Goal: Task Accomplishment & Management: Complete application form

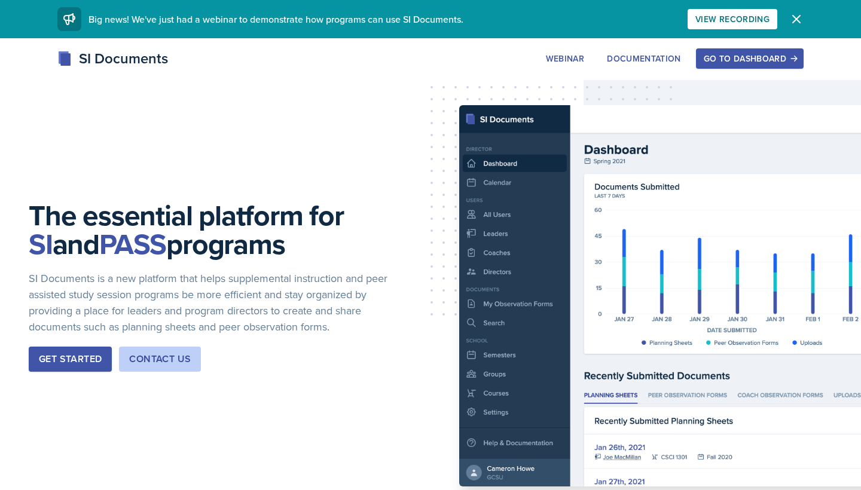
click at [731, 50] on button "Go to Dashboard" at bounding box center [750, 58] width 108 height 20
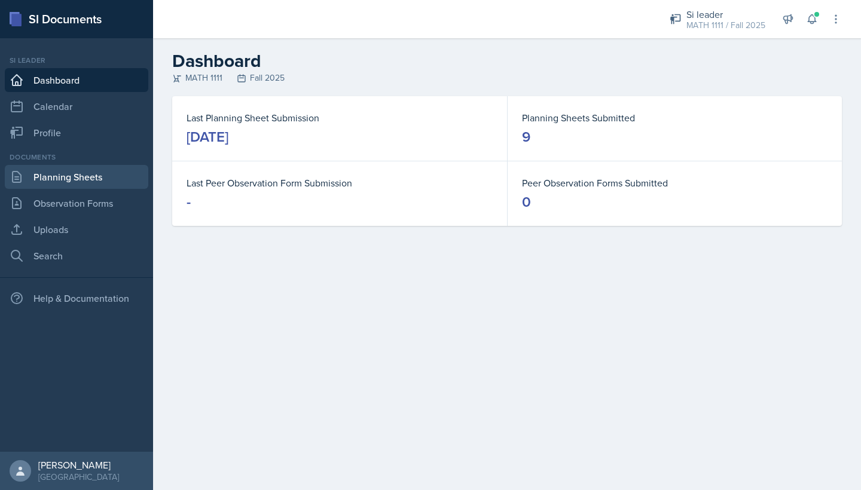
click at [102, 181] on link "Planning Sheets" at bounding box center [77, 177] width 144 height 24
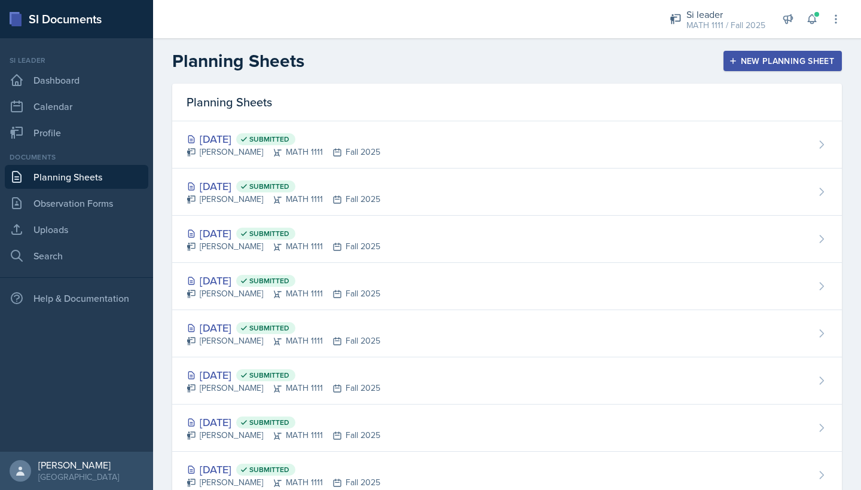
click at [819, 63] on div "New Planning Sheet" at bounding box center [783, 61] width 103 height 10
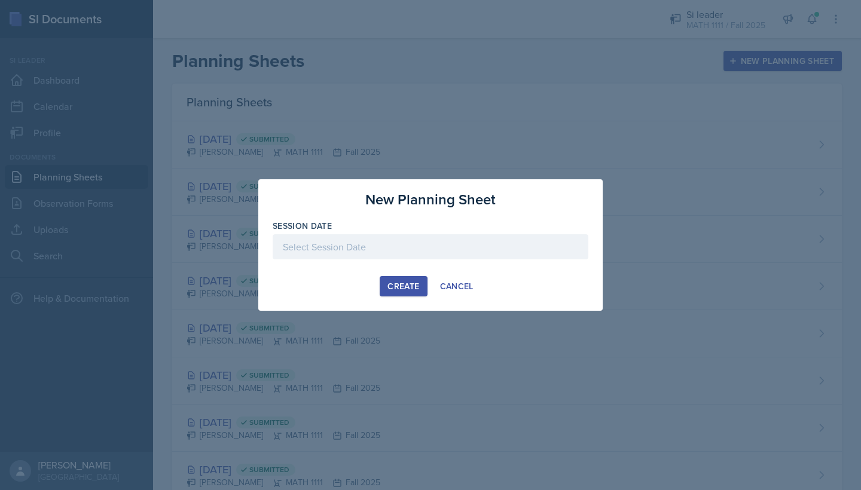
click at [337, 251] on div at bounding box center [431, 246] width 316 height 25
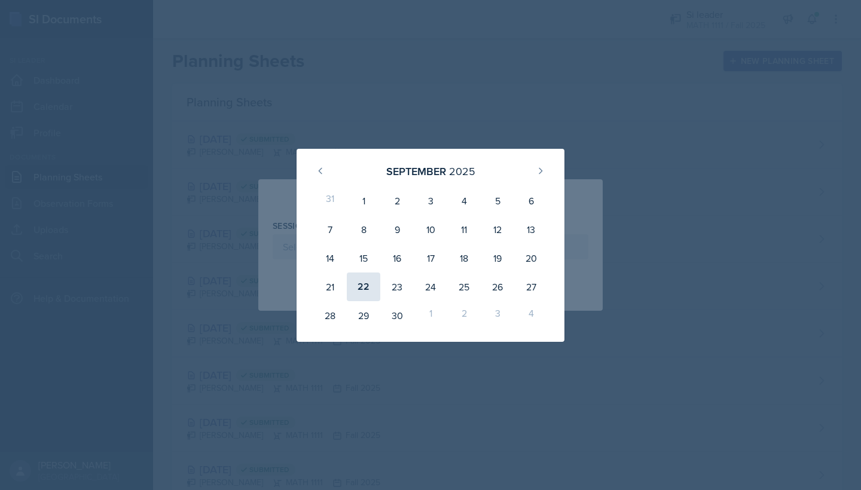
click at [368, 293] on div "22" at bounding box center [363, 287] width 33 height 29
type input "[DATE]"
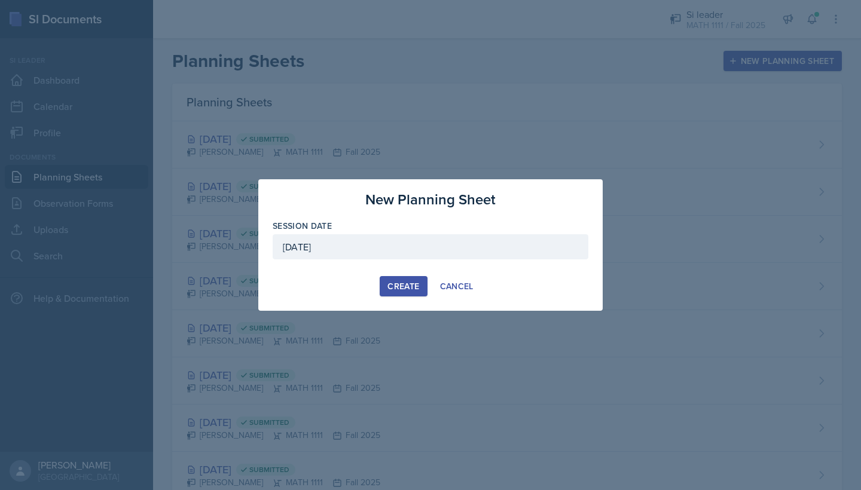
click at [388, 289] on div "Create" at bounding box center [404, 287] width 32 height 10
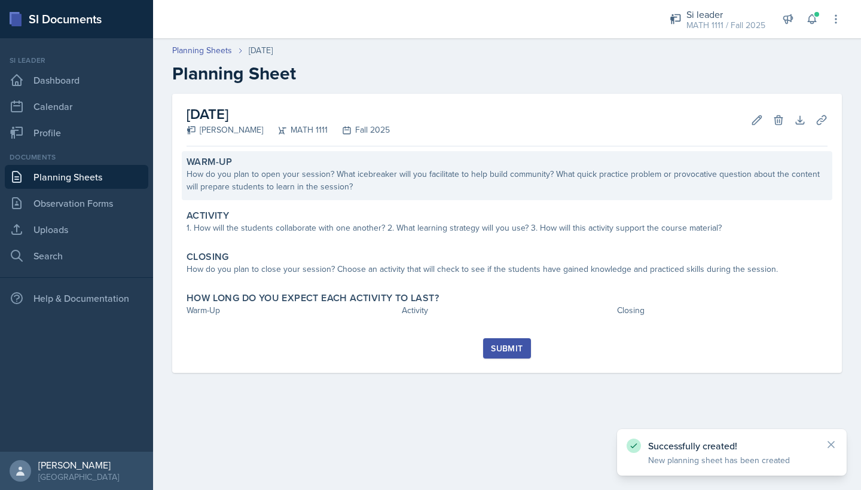
click at [280, 170] on div "How do you plan to open your session? What icebreaker will you facilitate to he…" at bounding box center [507, 180] width 641 height 25
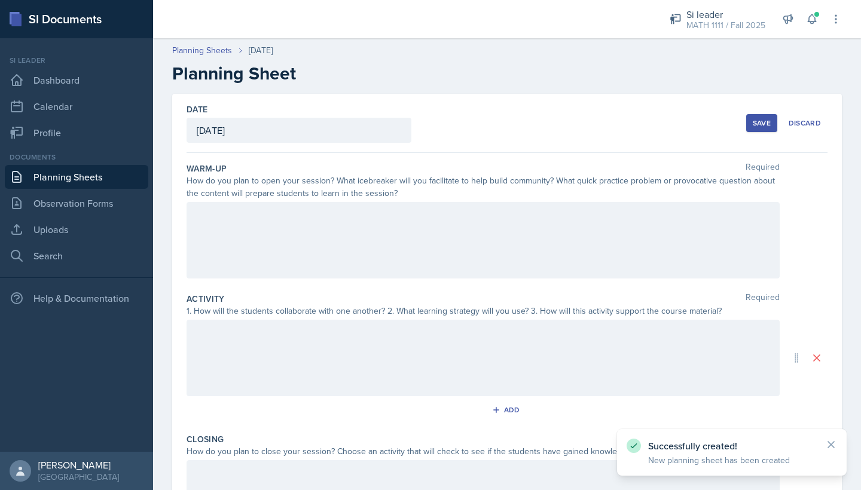
click at [252, 361] on div at bounding box center [483, 358] width 593 height 77
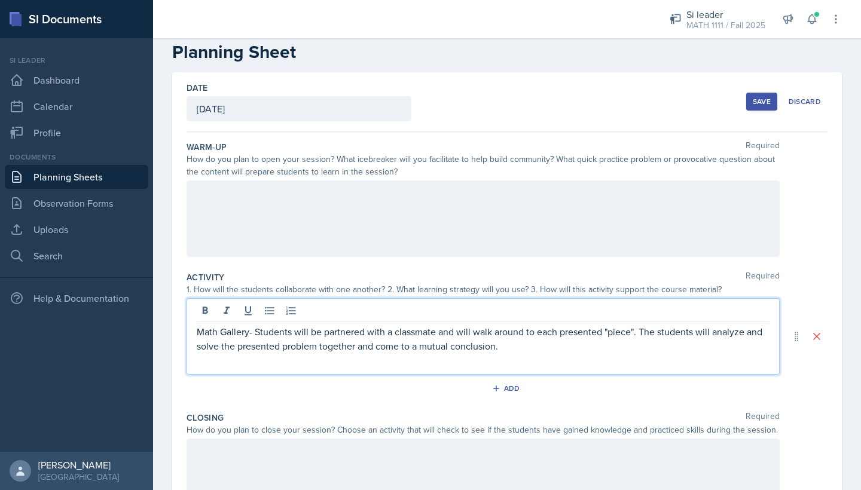
scroll to position [26, 0]
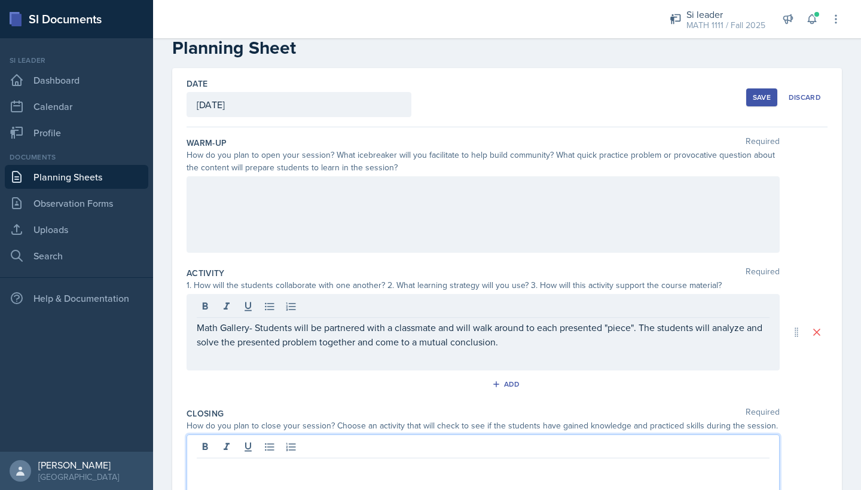
click at [218, 452] on div at bounding box center [483, 473] width 593 height 77
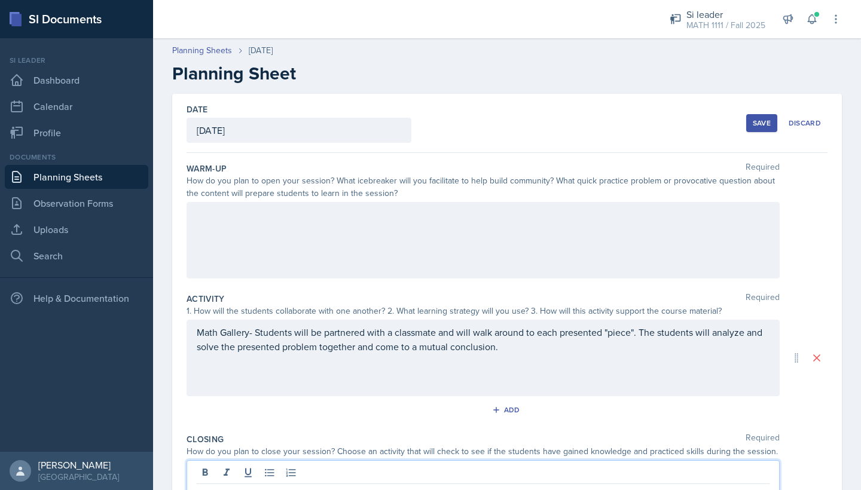
scroll to position [0, 0]
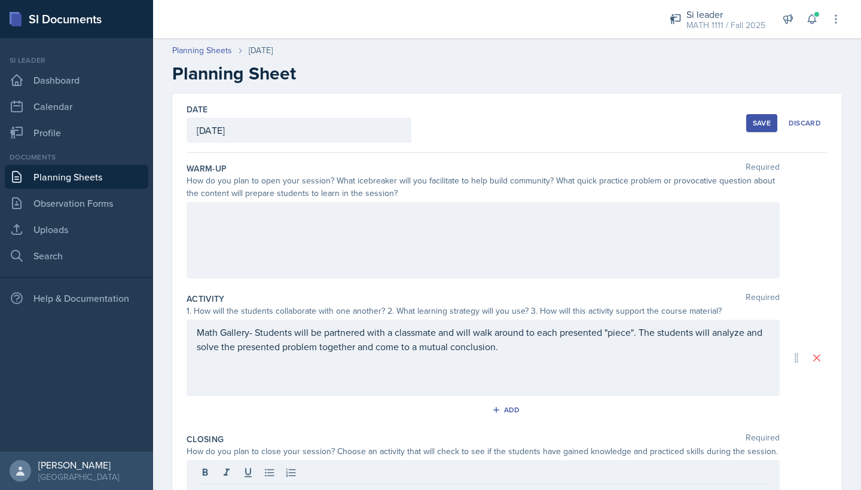
click at [334, 237] on div at bounding box center [483, 240] width 593 height 77
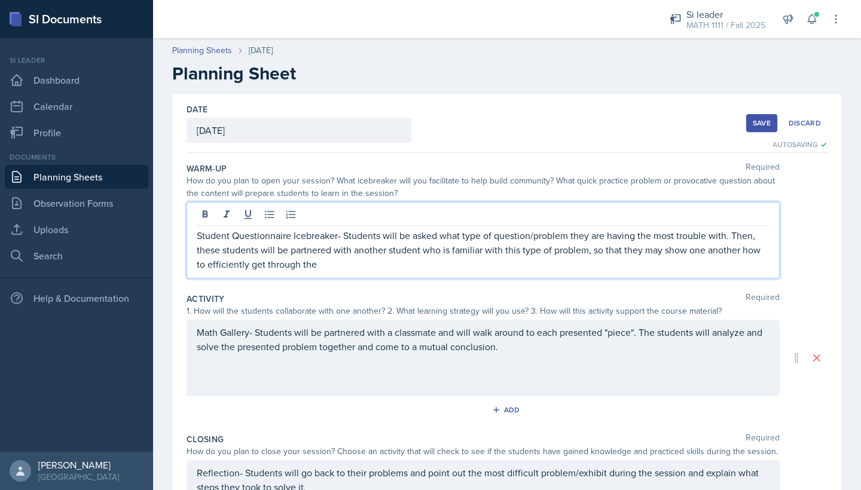
click at [394, 255] on p "Student Questionnaire Icebreaker- Students will be asked what type of question/…" at bounding box center [483, 249] width 573 height 43
click at [376, 262] on p "Student Questionnaire Icebreaker- Students will be asked what type of question/…" at bounding box center [483, 249] width 573 height 43
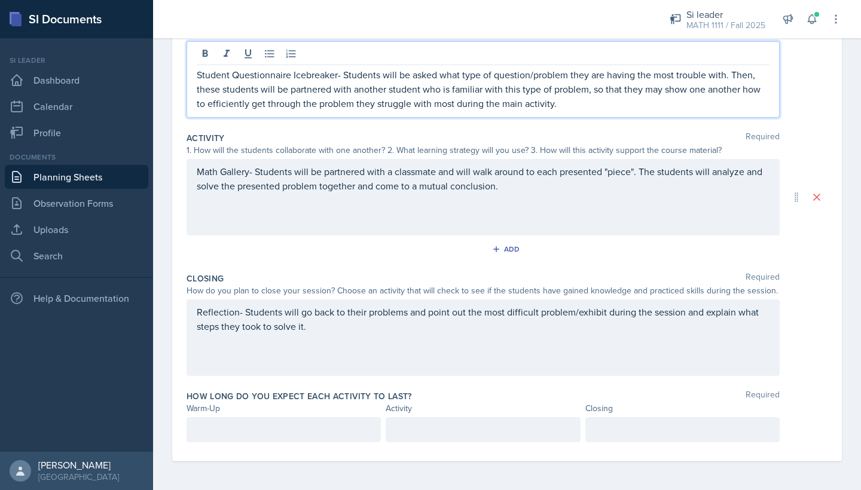
scroll to position [161, 0]
click at [336, 428] on div at bounding box center [284, 429] width 194 height 25
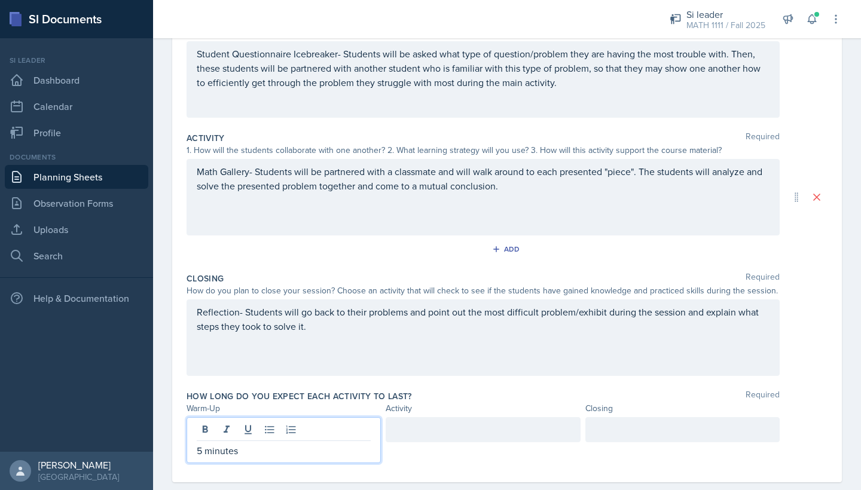
click at [455, 431] on div at bounding box center [483, 429] width 194 height 25
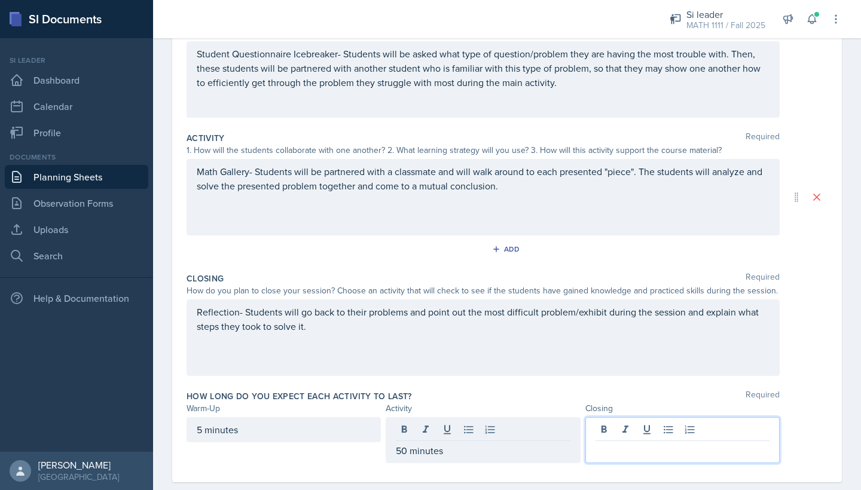
click at [611, 434] on div at bounding box center [683, 440] width 194 height 46
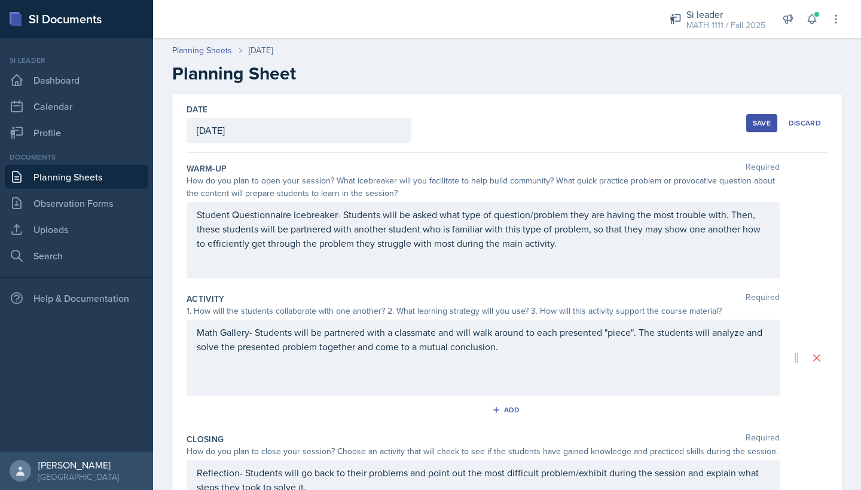
scroll to position [0, 0]
click at [760, 117] on button "Save" at bounding box center [761, 123] width 31 height 18
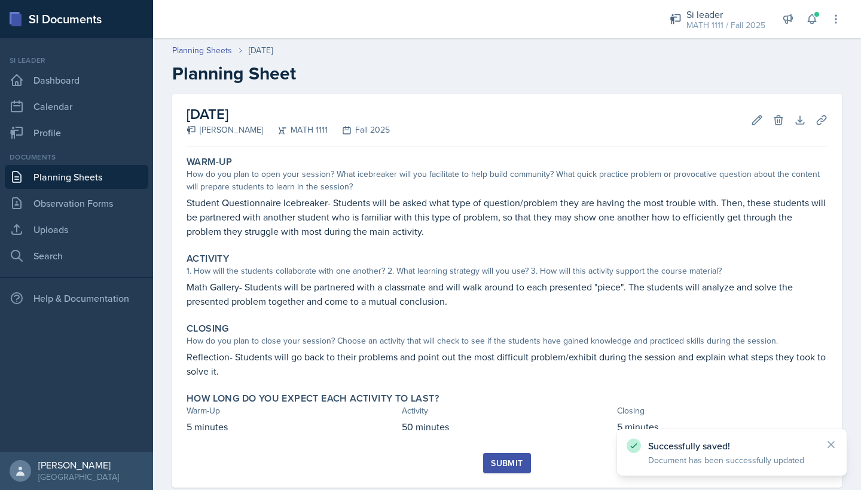
click at [526, 468] on button "Submit" at bounding box center [506, 463] width 47 height 20
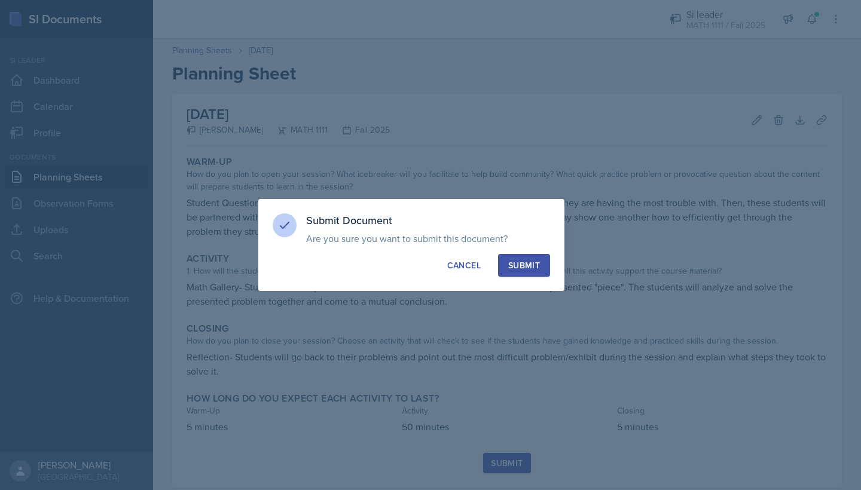
click at [526, 261] on div "Submit" at bounding box center [524, 266] width 32 height 12
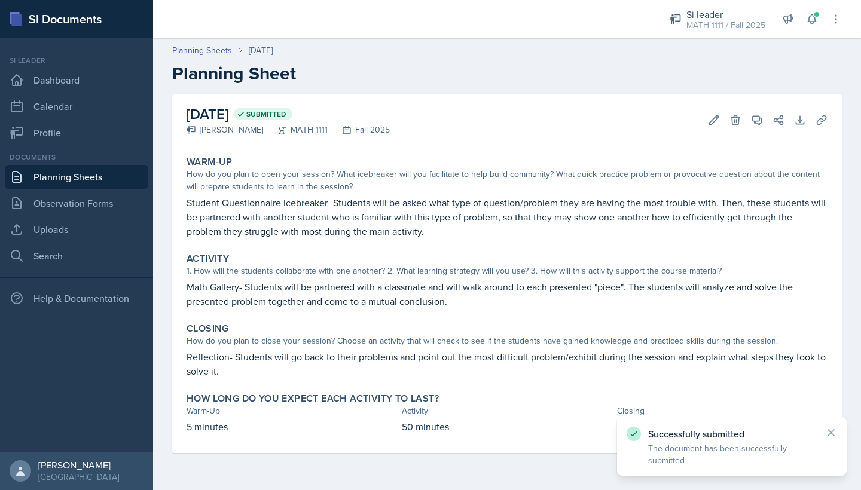
click at [125, 175] on link "Planning Sheets" at bounding box center [77, 177] width 144 height 24
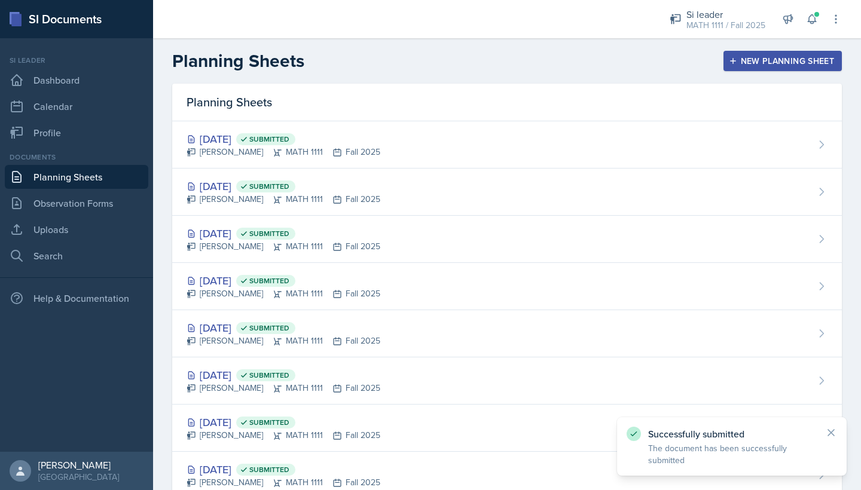
click at [779, 61] on div "New Planning Sheet" at bounding box center [783, 61] width 103 height 10
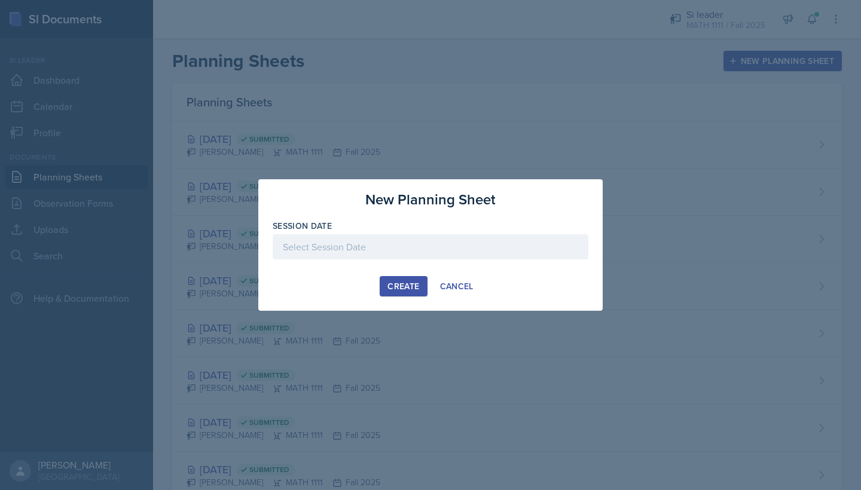
click at [340, 251] on div at bounding box center [431, 246] width 316 height 25
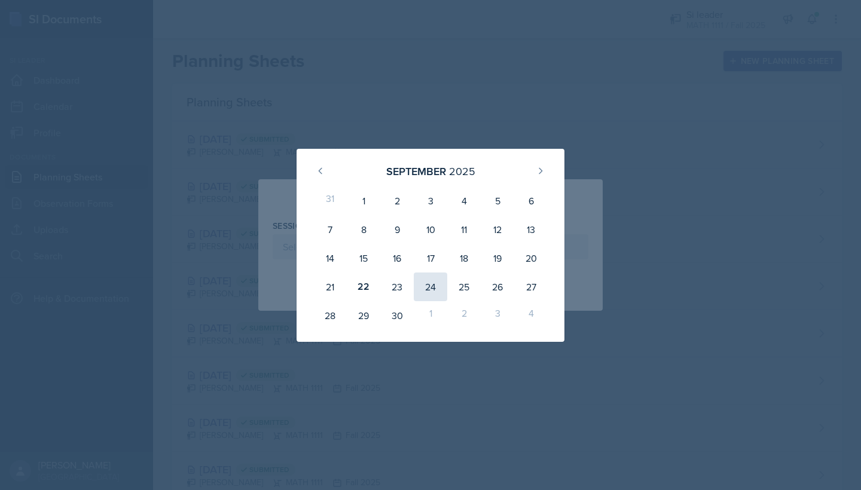
click at [422, 293] on div "24" at bounding box center [430, 287] width 33 height 29
type input "[DATE]"
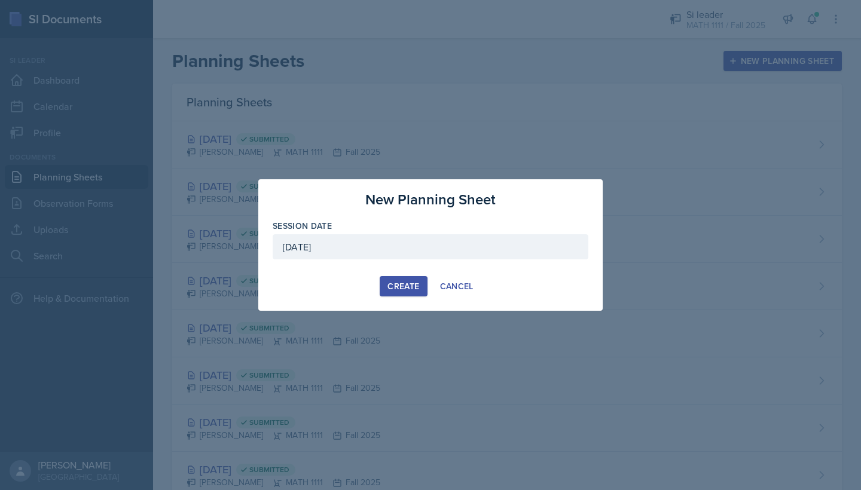
click at [391, 278] on button "Create" at bounding box center [403, 286] width 47 height 20
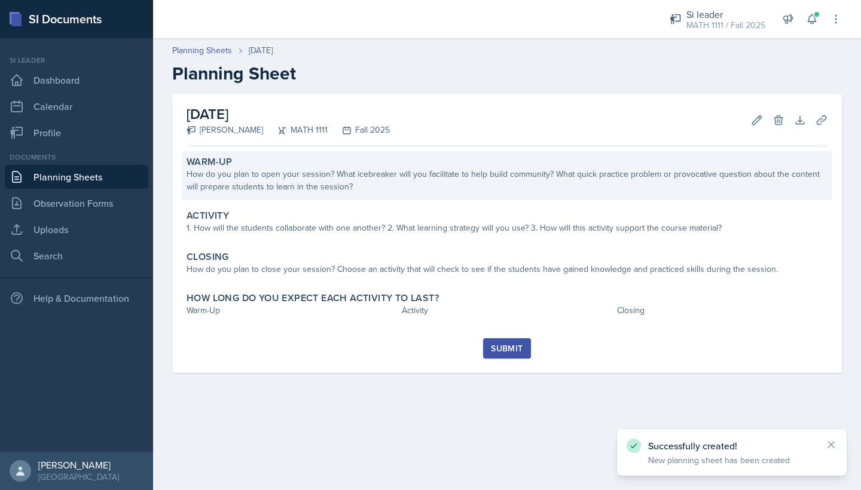
click at [337, 188] on div "How do you plan to open your session? What icebreaker will you facilitate to he…" at bounding box center [507, 180] width 641 height 25
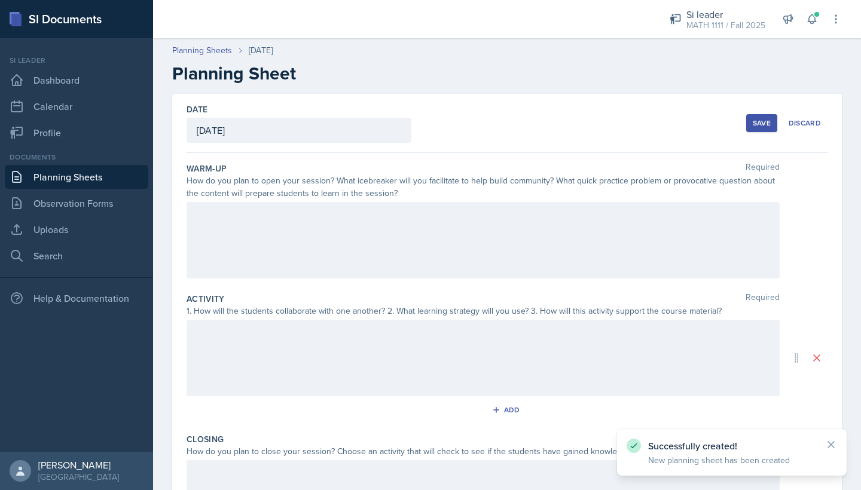
click at [300, 233] on div at bounding box center [483, 240] width 593 height 77
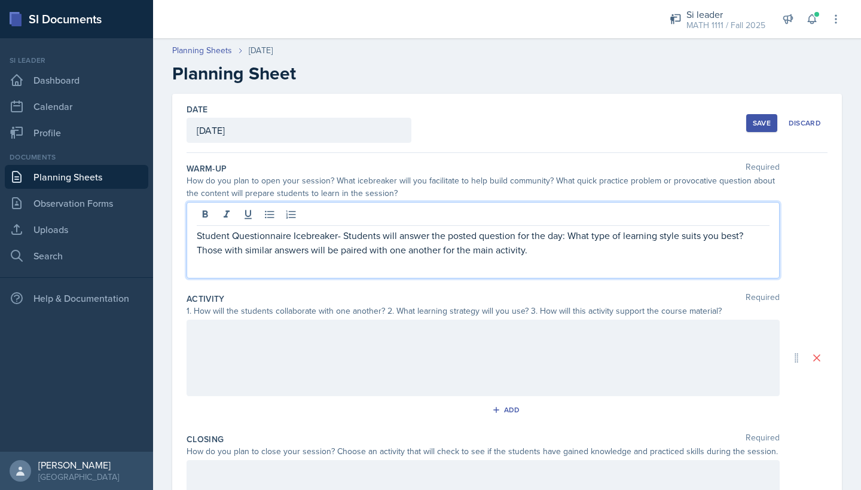
click at [332, 346] on div at bounding box center [483, 358] width 593 height 77
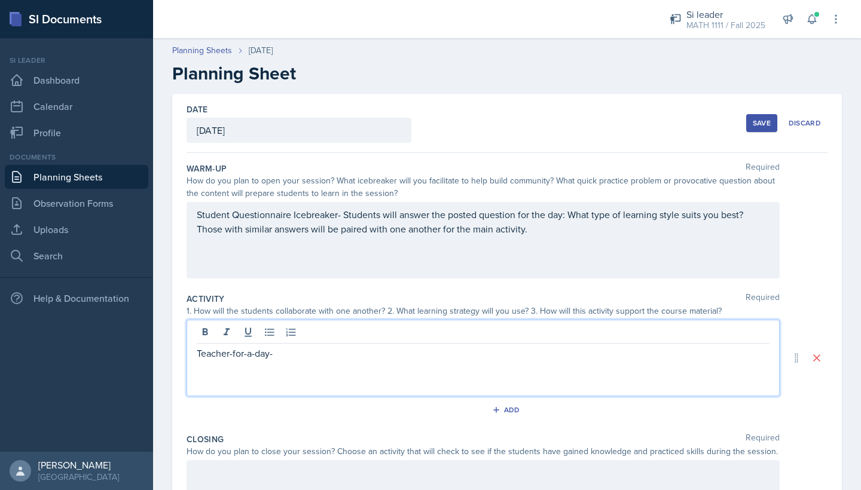
click at [237, 354] on p "Teacher-for-a-day-" at bounding box center [483, 353] width 573 height 14
click at [255, 353] on p "Teacher-For-a-day-" at bounding box center [483, 353] width 573 height 14
click at [264, 354] on p "Teacher-For-A-day-" at bounding box center [483, 353] width 573 height 14
click at [294, 353] on p "Teacher-For-A-Day-" at bounding box center [483, 353] width 573 height 14
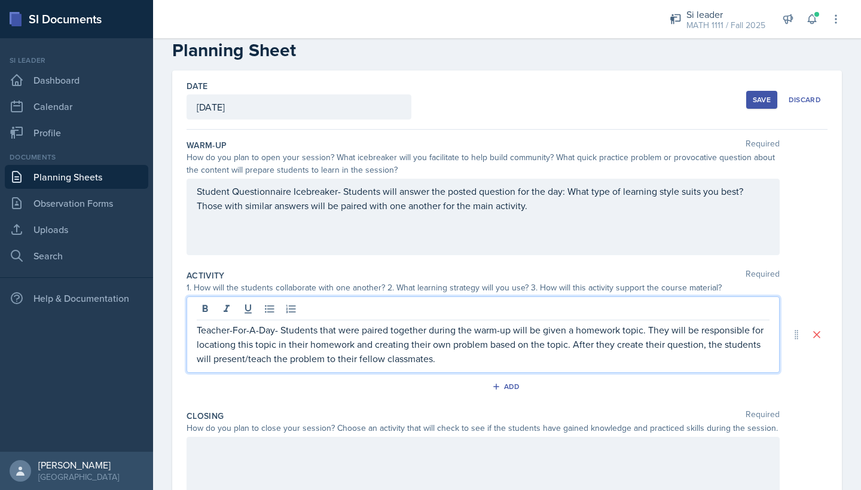
scroll to position [26, 0]
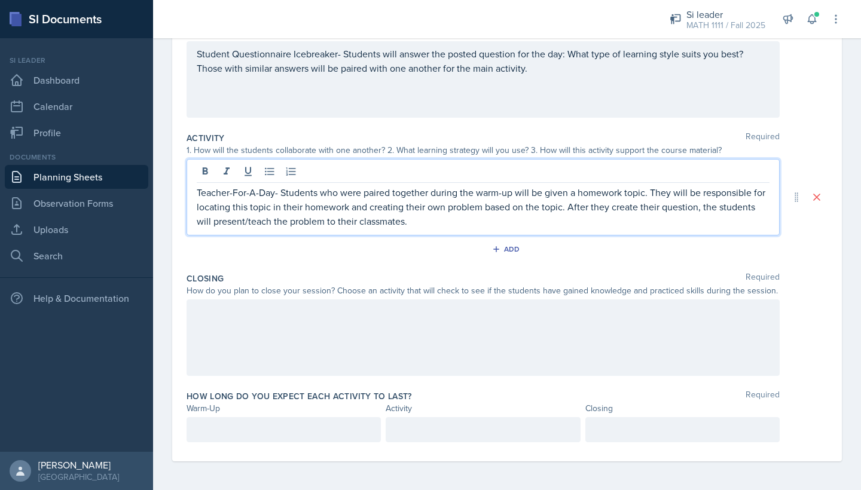
click at [345, 342] on div at bounding box center [483, 338] width 593 height 77
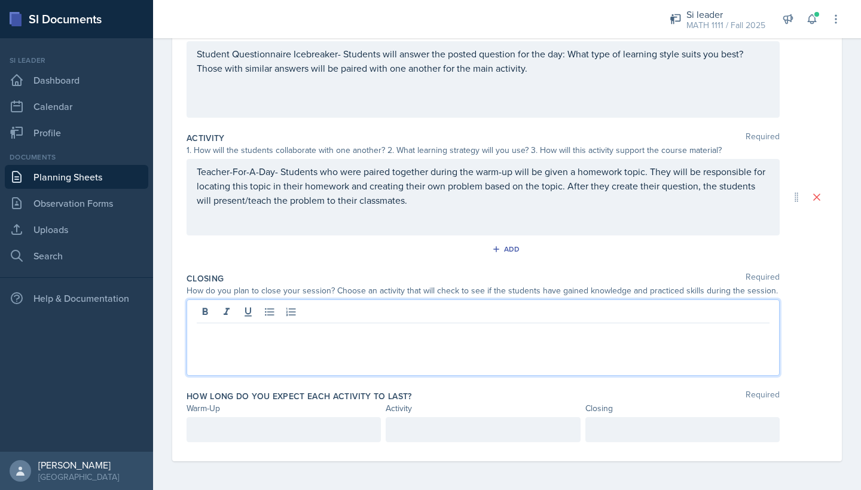
scroll to position [161, 0]
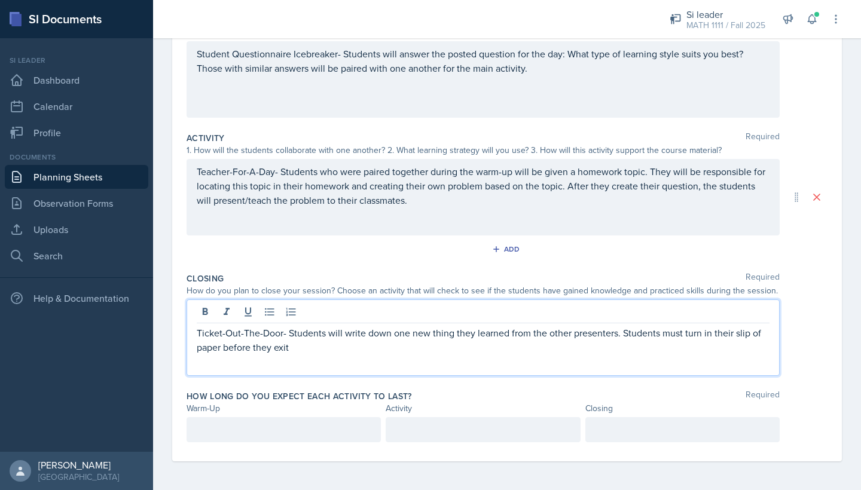
click at [337, 428] on div at bounding box center [284, 429] width 194 height 25
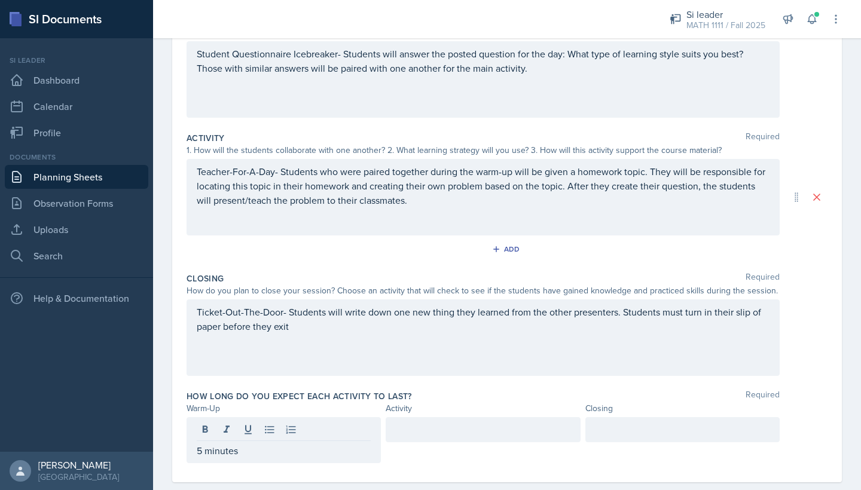
click at [462, 422] on div at bounding box center [483, 429] width 194 height 25
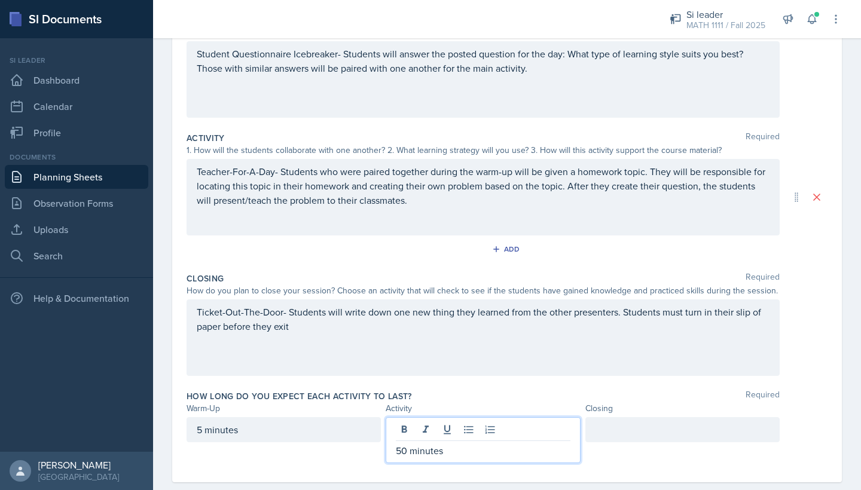
click at [599, 422] on div at bounding box center [683, 429] width 194 height 25
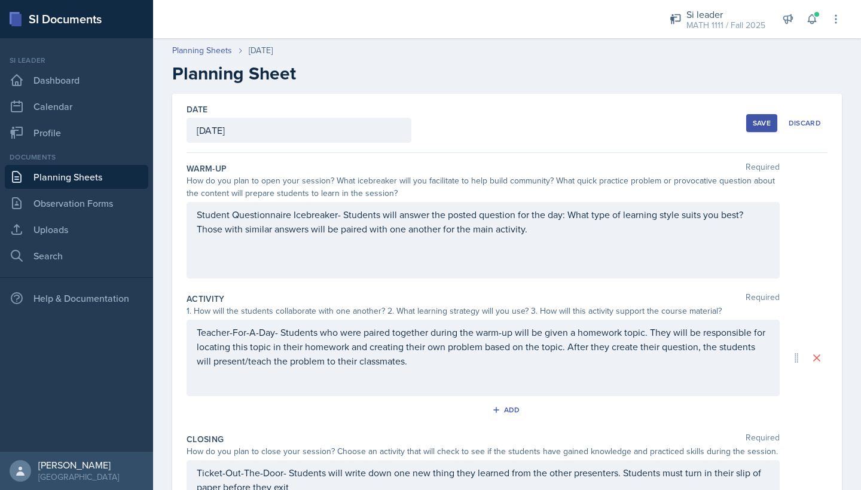
scroll to position [0, 0]
click at [763, 128] on button "Save" at bounding box center [761, 123] width 31 height 18
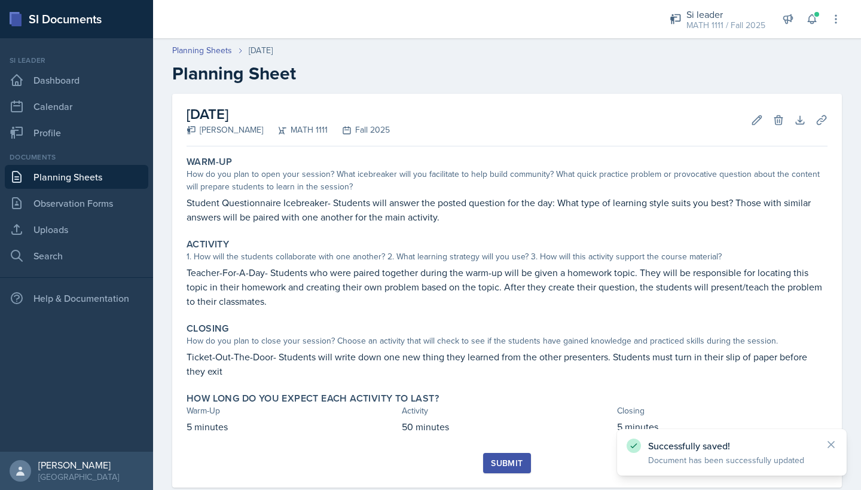
click at [492, 456] on button "Submit" at bounding box center [506, 463] width 47 height 20
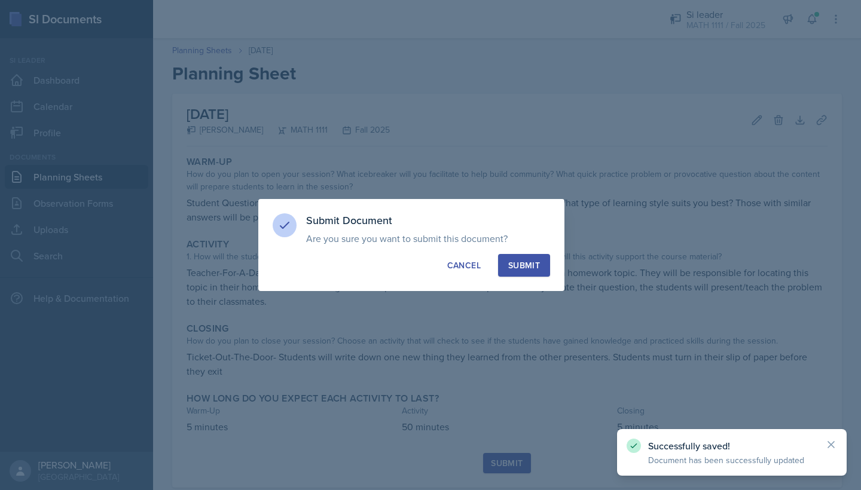
click at [515, 257] on button "Submit" at bounding box center [524, 265] width 52 height 23
